Goal: Task Accomplishment & Management: Complete application form

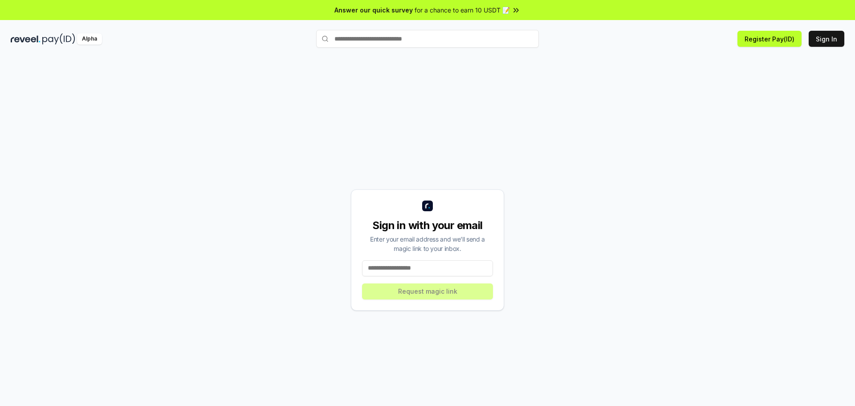
click at [406, 270] on input at bounding box center [427, 268] width 131 height 16
type input "**********"
click at [432, 286] on button "Request magic link" at bounding box center [427, 291] width 131 height 16
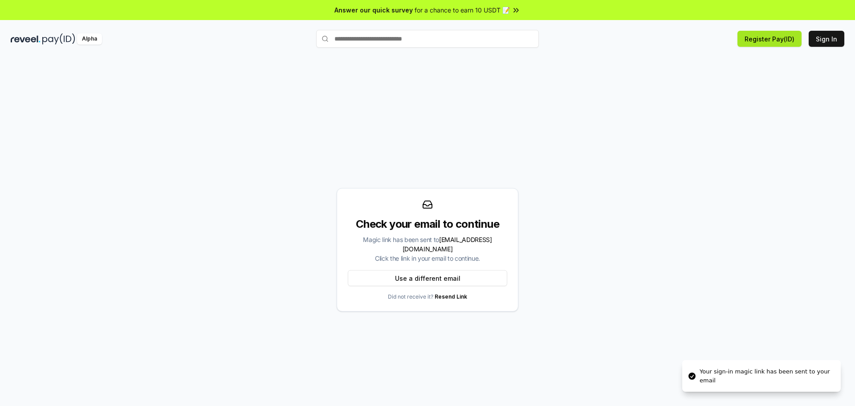
click at [780, 39] on button "Register Pay(ID)" at bounding box center [769, 39] width 64 height 16
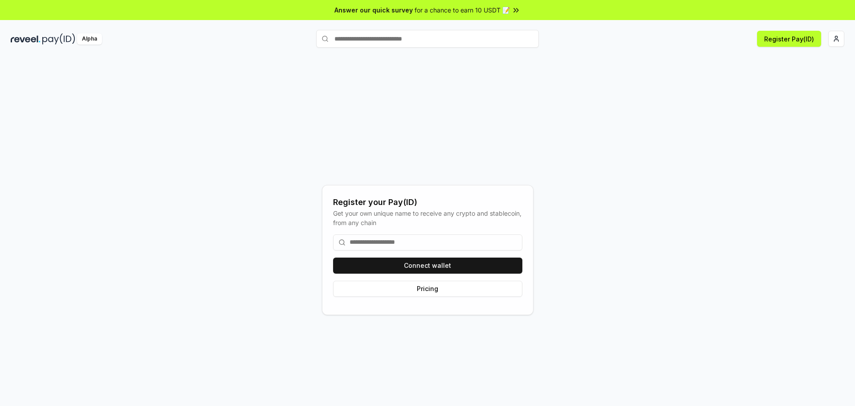
click at [430, 241] on input at bounding box center [427, 242] width 189 height 16
click at [423, 264] on button "Connect wallet" at bounding box center [427, 265] width 189 height 16
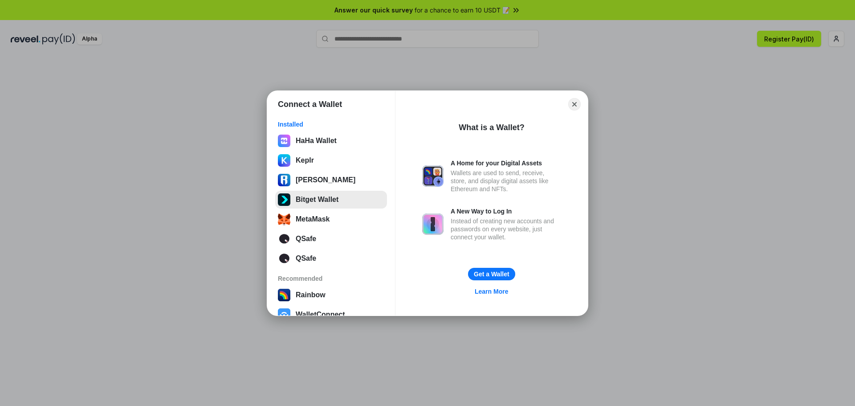
click at [322, 194] on button "Bitget Wallet" at bounding box center [331, 200] width 112 height 18
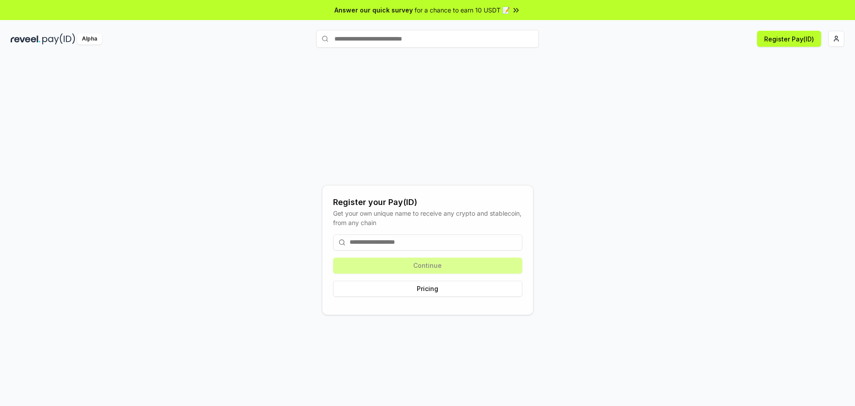
click at [405, 244] on input at bounding box center [427, 242] width 189 height 16
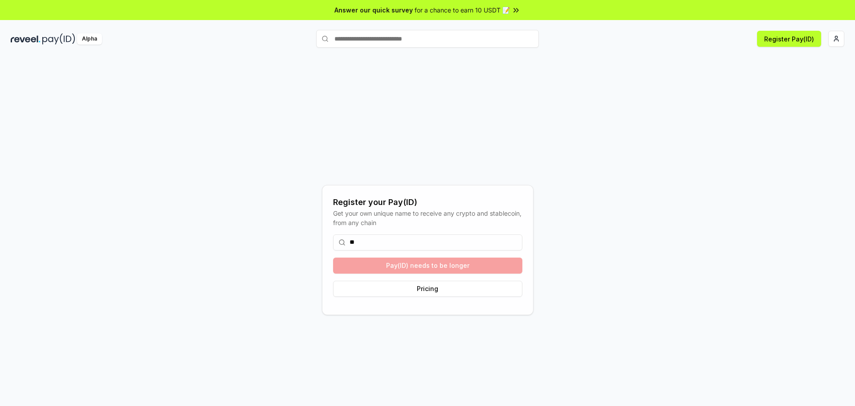
type input "*"
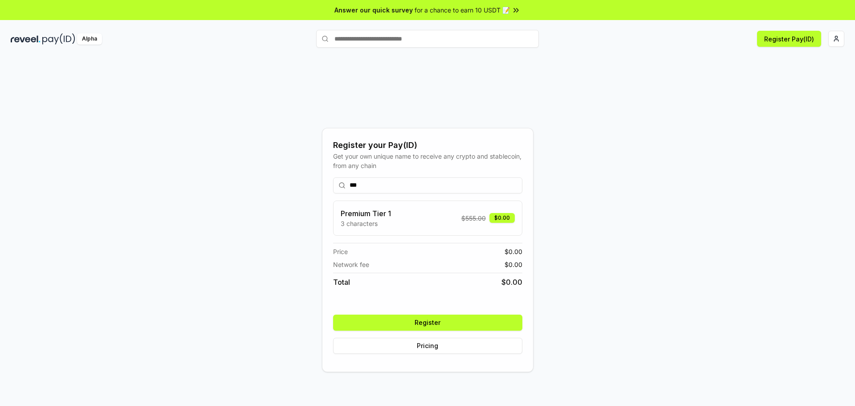
type input "***"
click at [444, 317] on button "Register" at bounding box center [427, 322] width 189 height 16
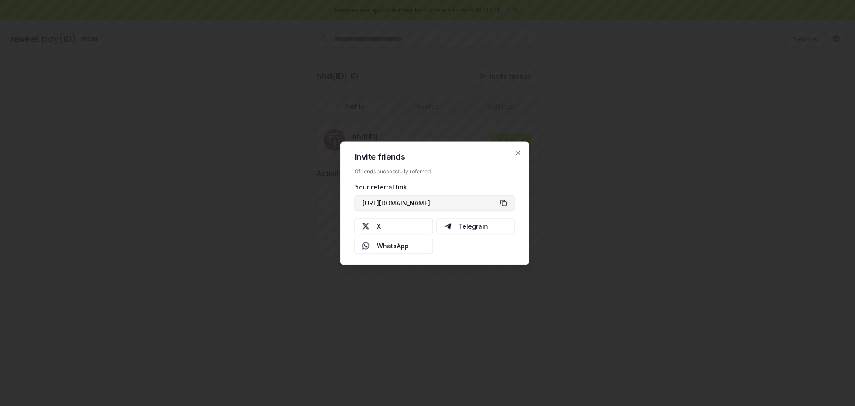
click at [503, 200] on button "[URL][DOMAIN_NAME]" at bounding box center [435, 203] width 160 height 16
click at [519, 153] on icon "button" at bounding box center [518, 152] width 7 height 7
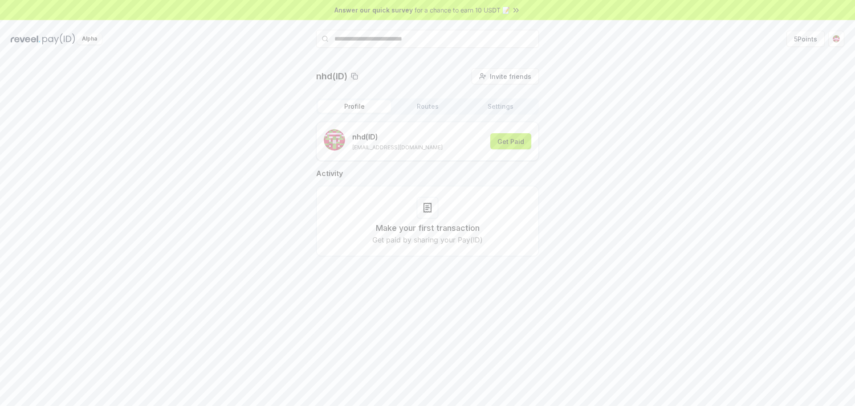
click at [515, 144] on button "Get Paid" at bounding box center [510, 141] width 41 height 16
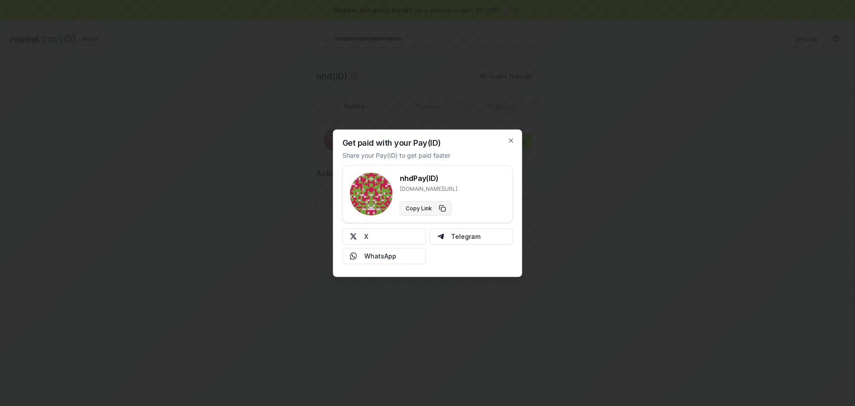
click at [443, 207] on button "Copy Link" at bounding box center [426, 208] width 52 height 14
click at [507, 139] on icon "button" at bounding box center [510, 140] width 7 height 7
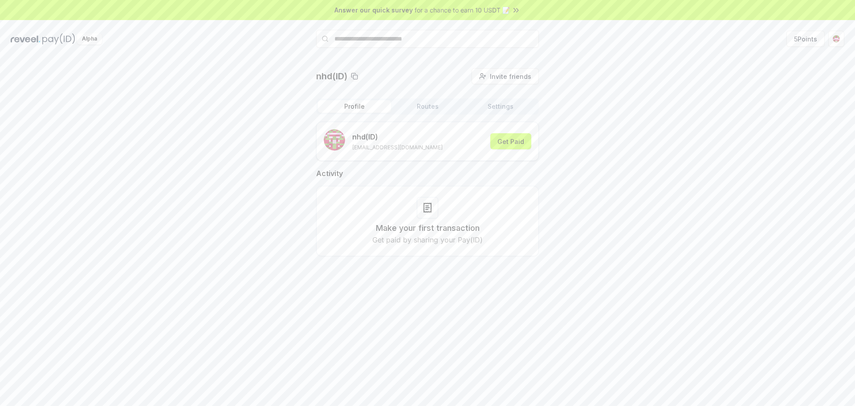
click at [434, 108] on button "Routes" at bounding box center [427, 106] width 73 height 12
click at [517, 106] on button "Settings" at bounding box center [500, 106] width 73 height 12
click at [436, 106] on button "Routes" at bounding box center [427, 106] width 73 height 12
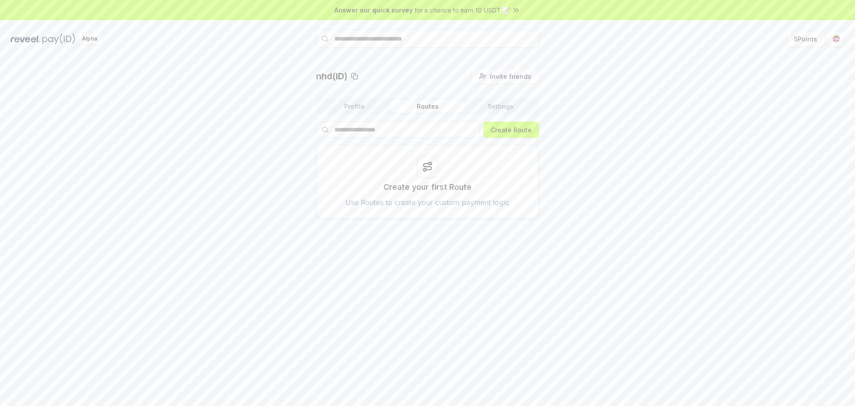
click at [349, 98] on div "Profile Routes Settings" at bounding box center [427, 106] width 223 height 16
click at [349, 101] on button "Profile" at bounding box center [354, 106] width 73 height 12
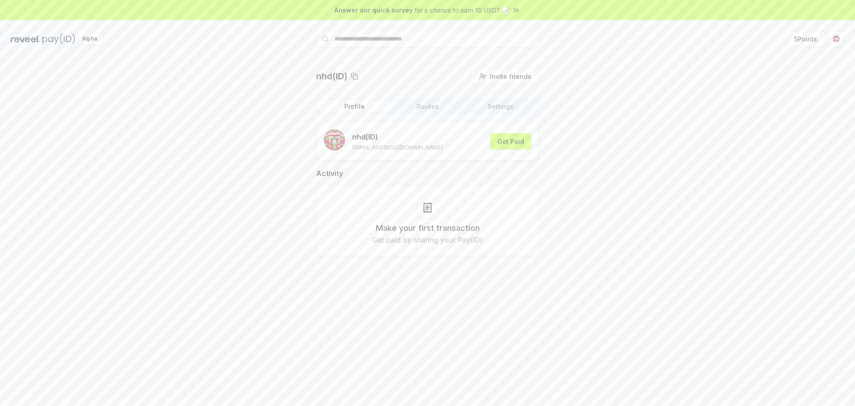
click at [478, 7] on span "for a chance to earn 10 USDT 📝" at bounding box center [461, 9] width 95 height 9
